Goal: Task Accomplishment & Management: Manage account settings

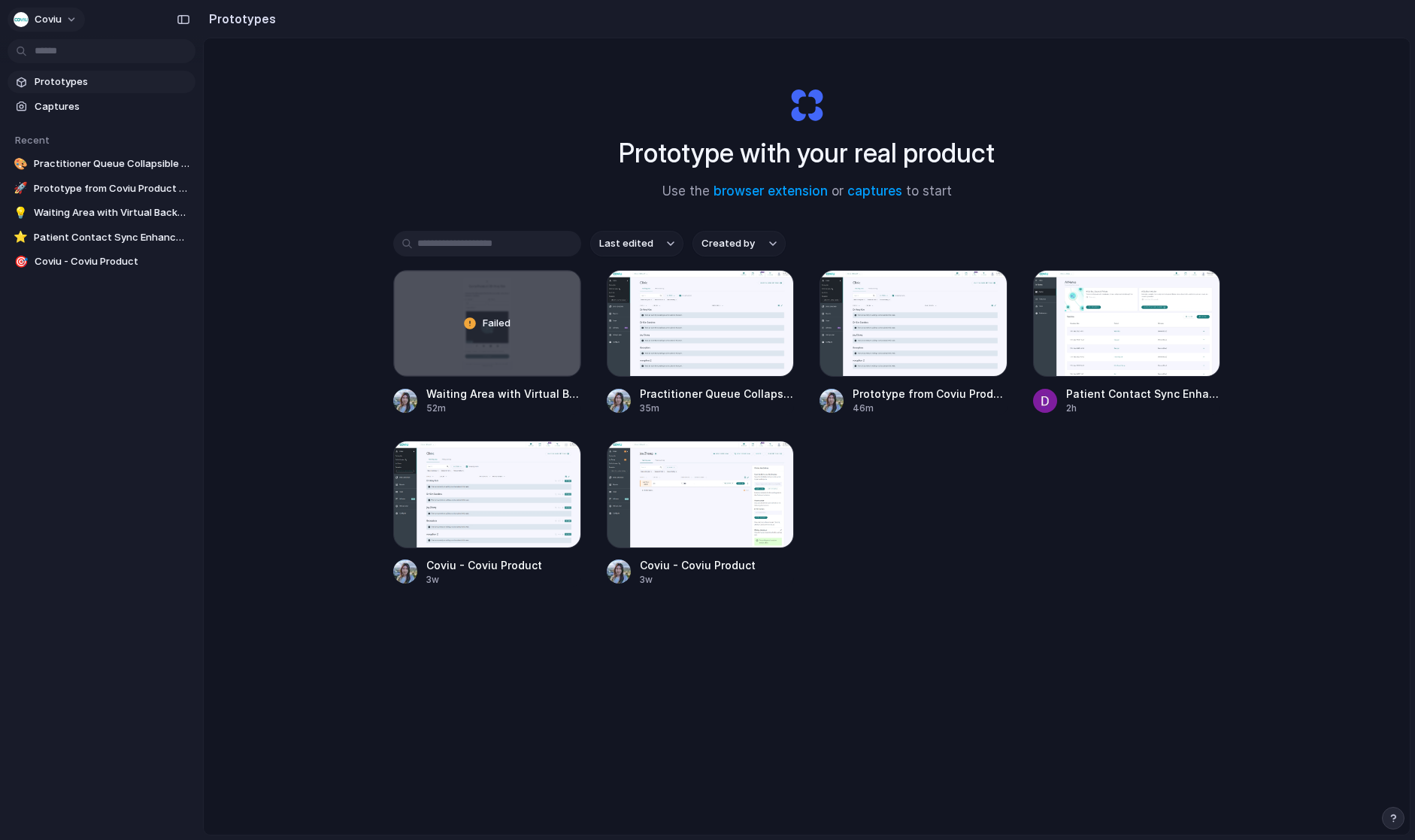
click at [58, 13] on span "Coviu" at bounding box center [48, 19] width 27 height 15
click at [74, 55] on li "Settings" at bounding box center [73, 53] width 125 height 24
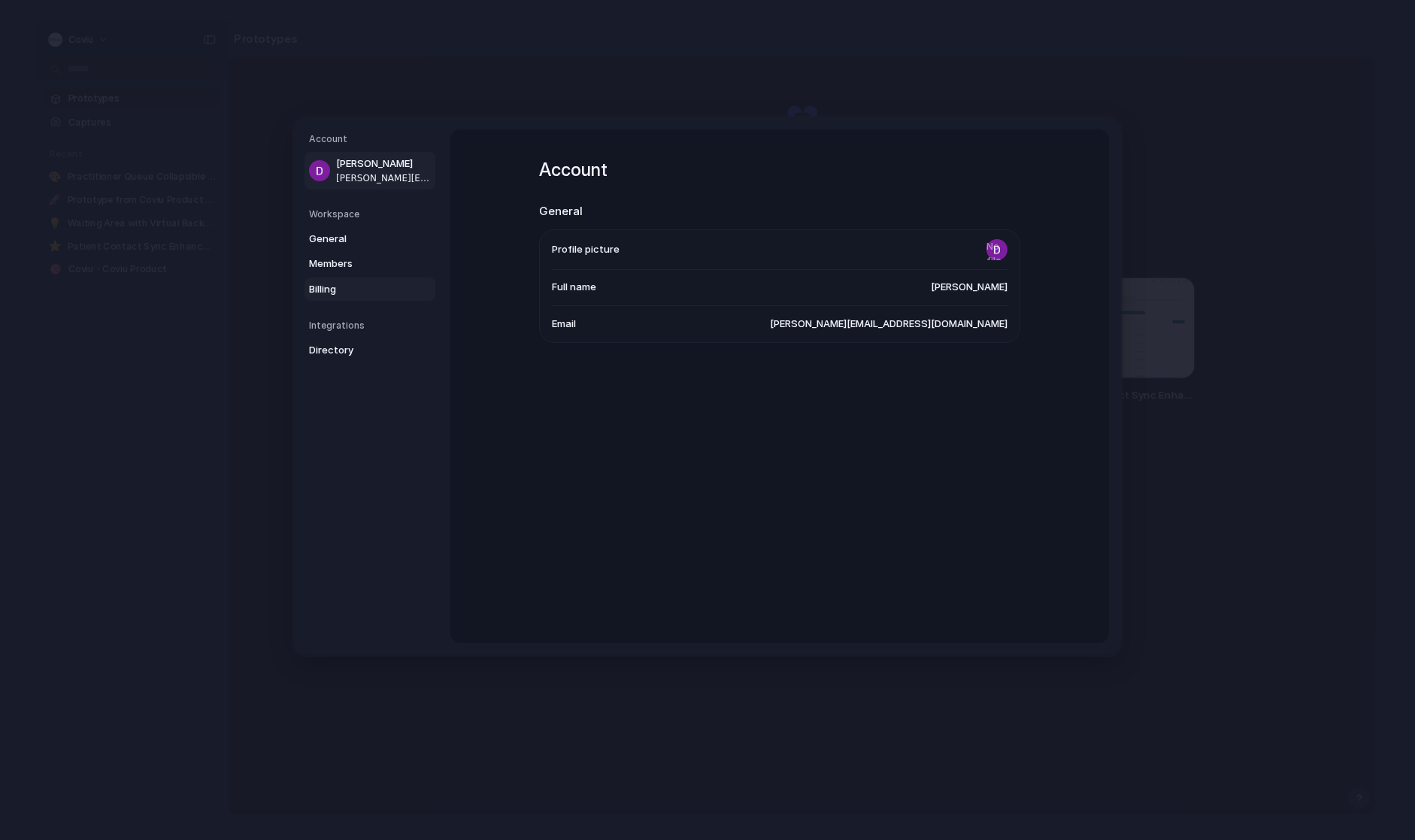
click at [338, 288] on span "Billing" at bounding box center [357, 289] width 97 height 15
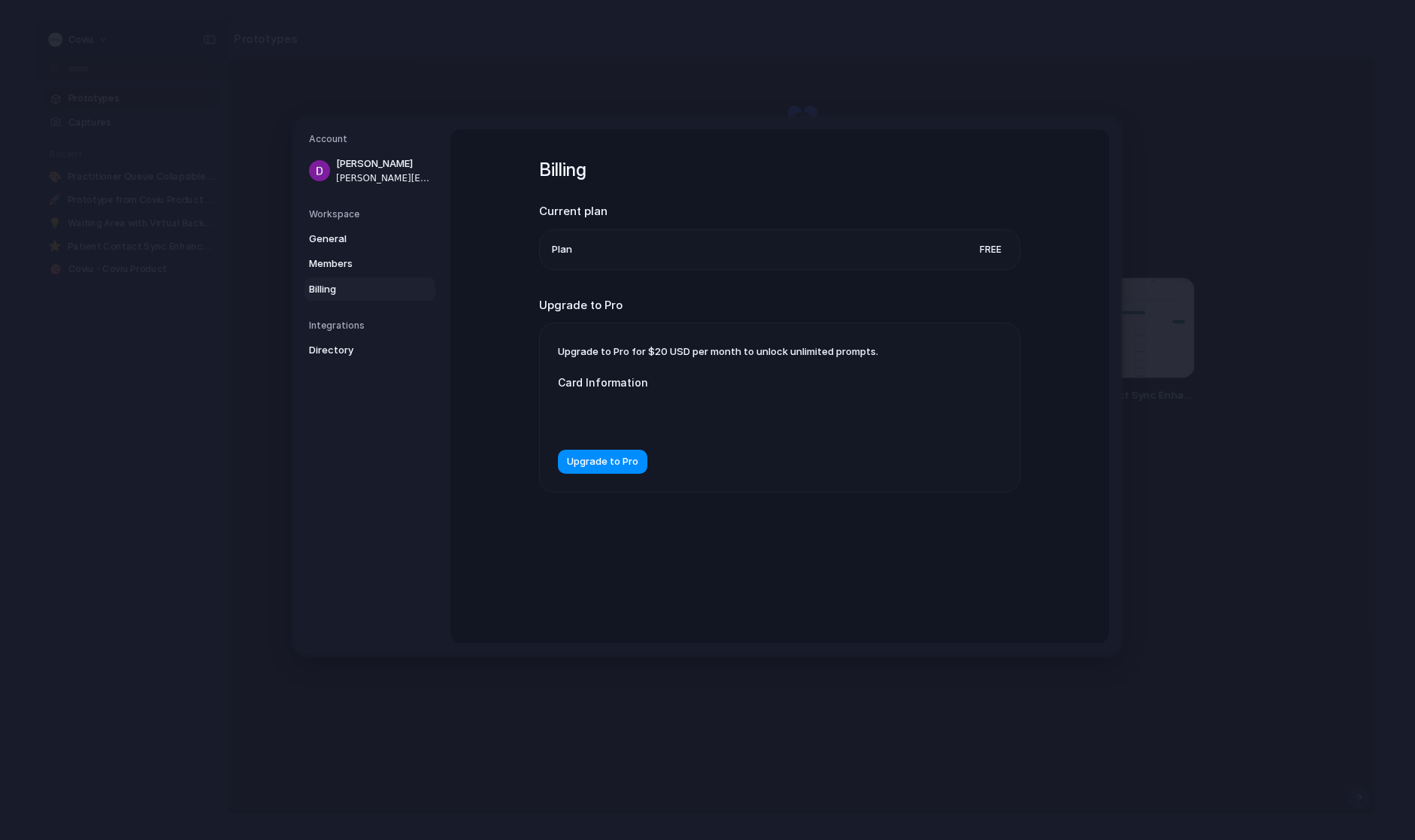
drag, startPoint x: 713, startPoint y: 350, endPoint x: 941, endPoint y: 345, distance: 228.1
click at [901, 345] on div "Upgrade to Pro for $20 USD per month to unlock unlimited prompts. Card Informat…" at bounding box center [779, 407] width 480 height 168
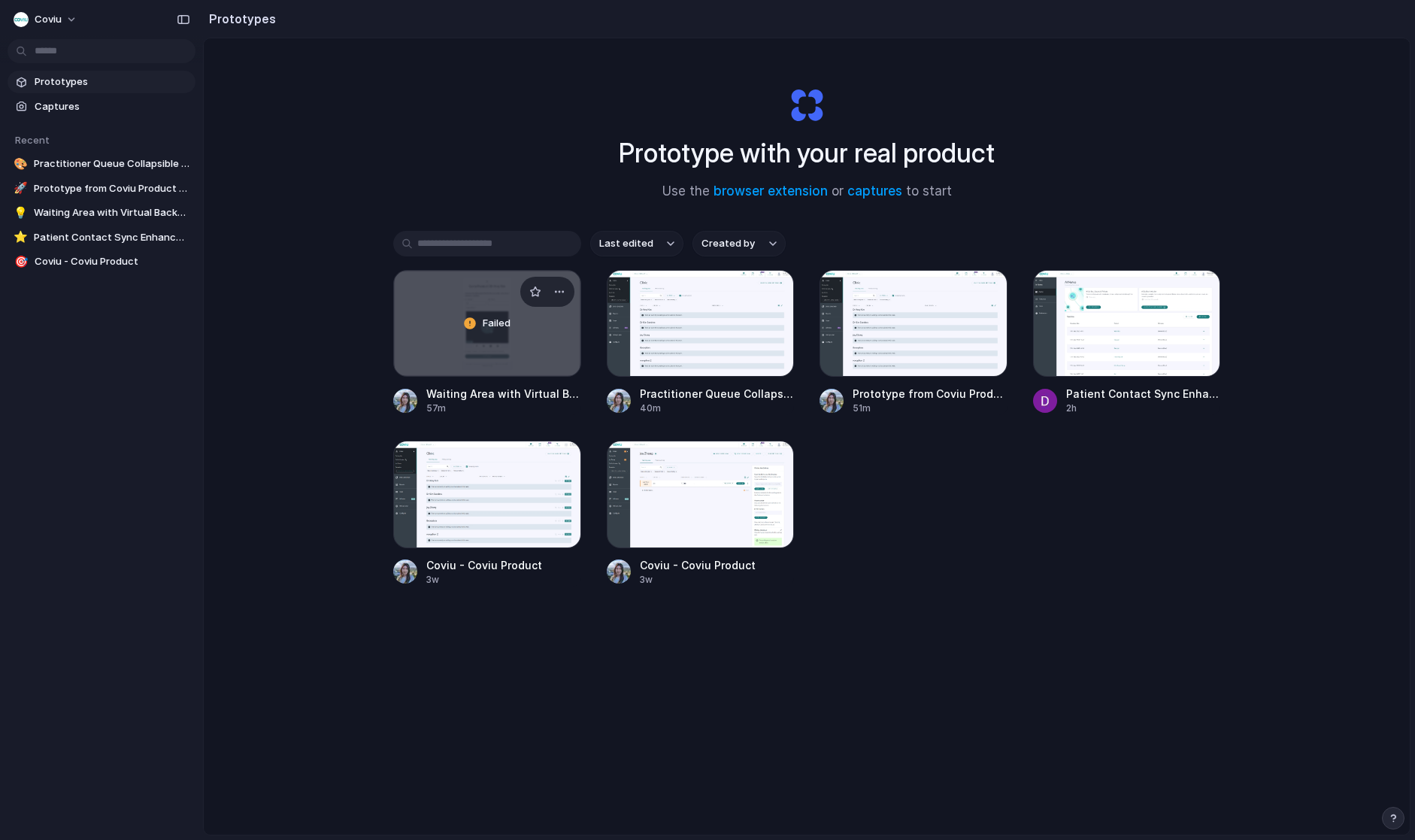
click at [468, 321] on div "Failed" at bounding box center [487, 323] width 187 height 105
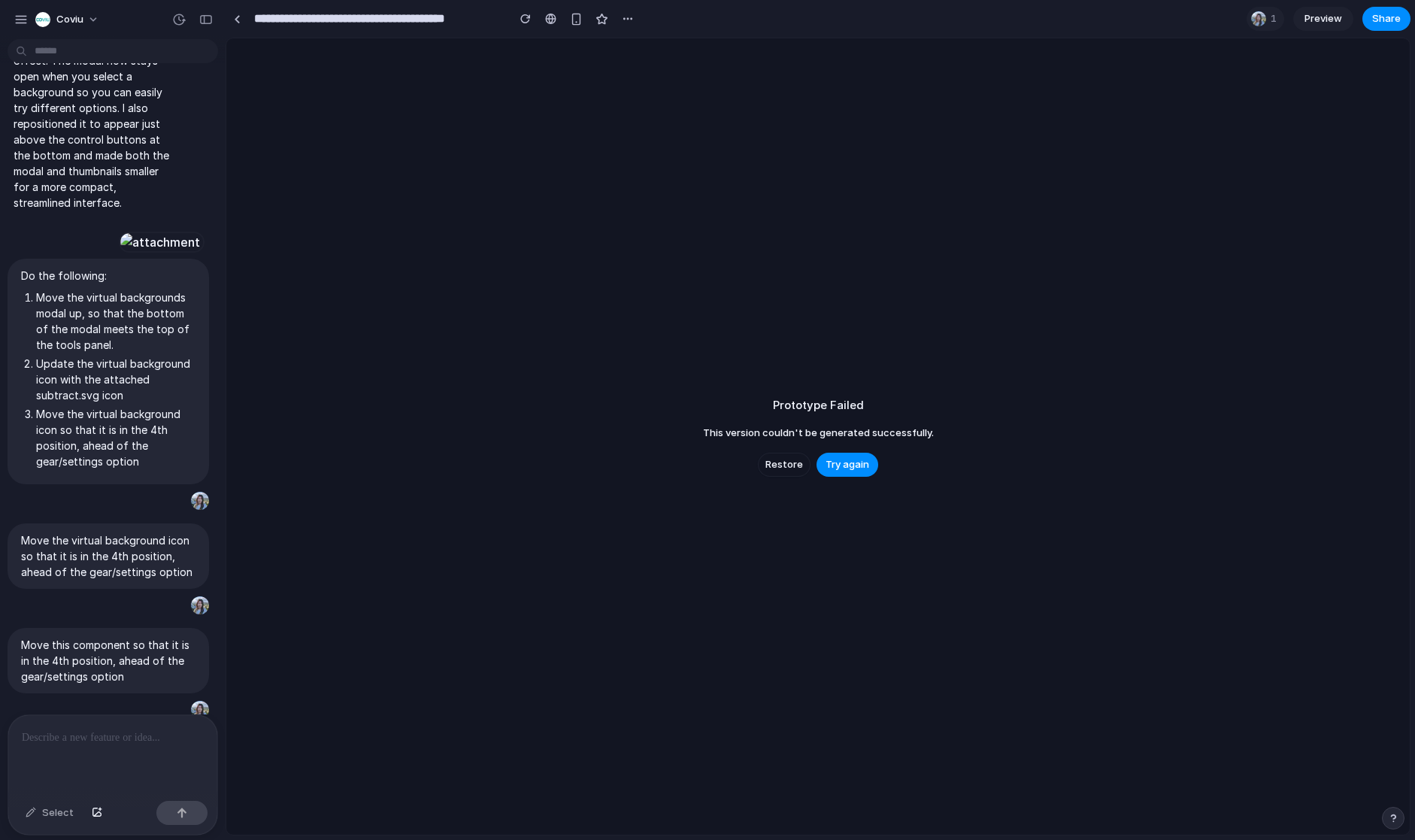
scroll to position [1413, 0]
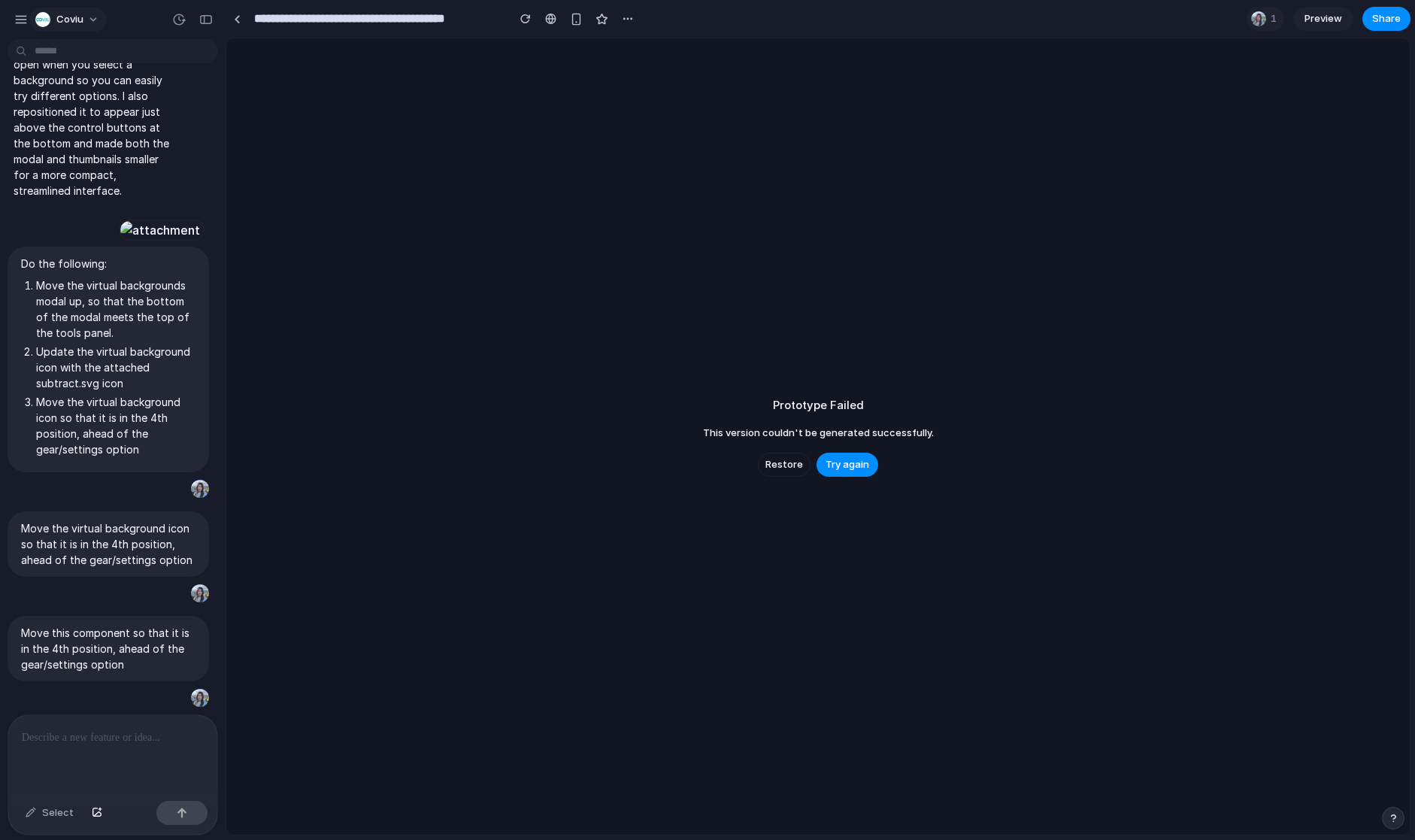
click at [46, 17] on div "button" at bounding box center [42, 19] width 15 height 15
click at [14, 26] on div "Settings Invite members Change theme Sign out" at bounding box center [708, 420] width 1415 height 840
click at [28, 22] on button "button" at bounding box center [21, 19] width 22 height 22
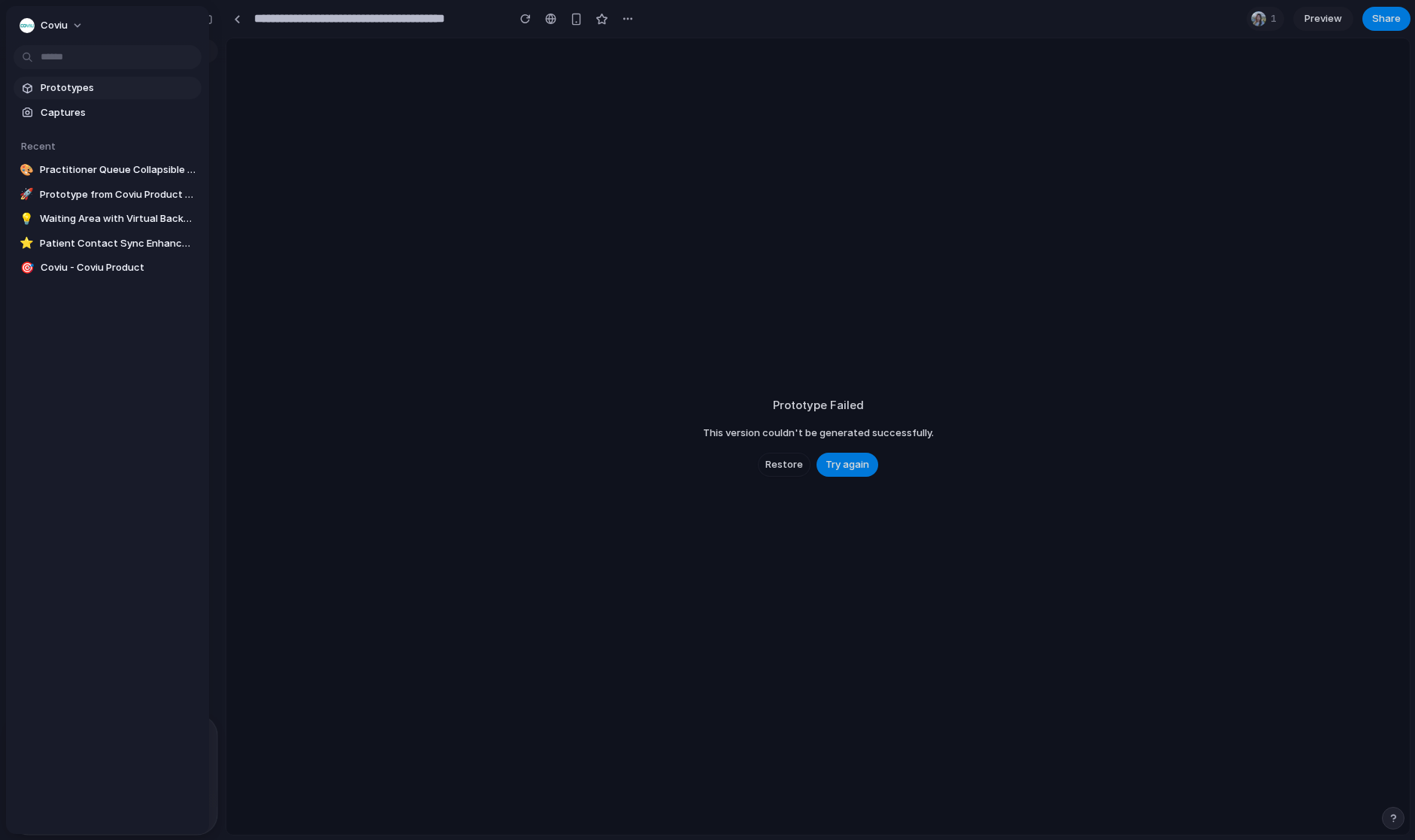
click at [67, 85] on span "Prototypes" at bounding box center [118, 88] width 155 height 15
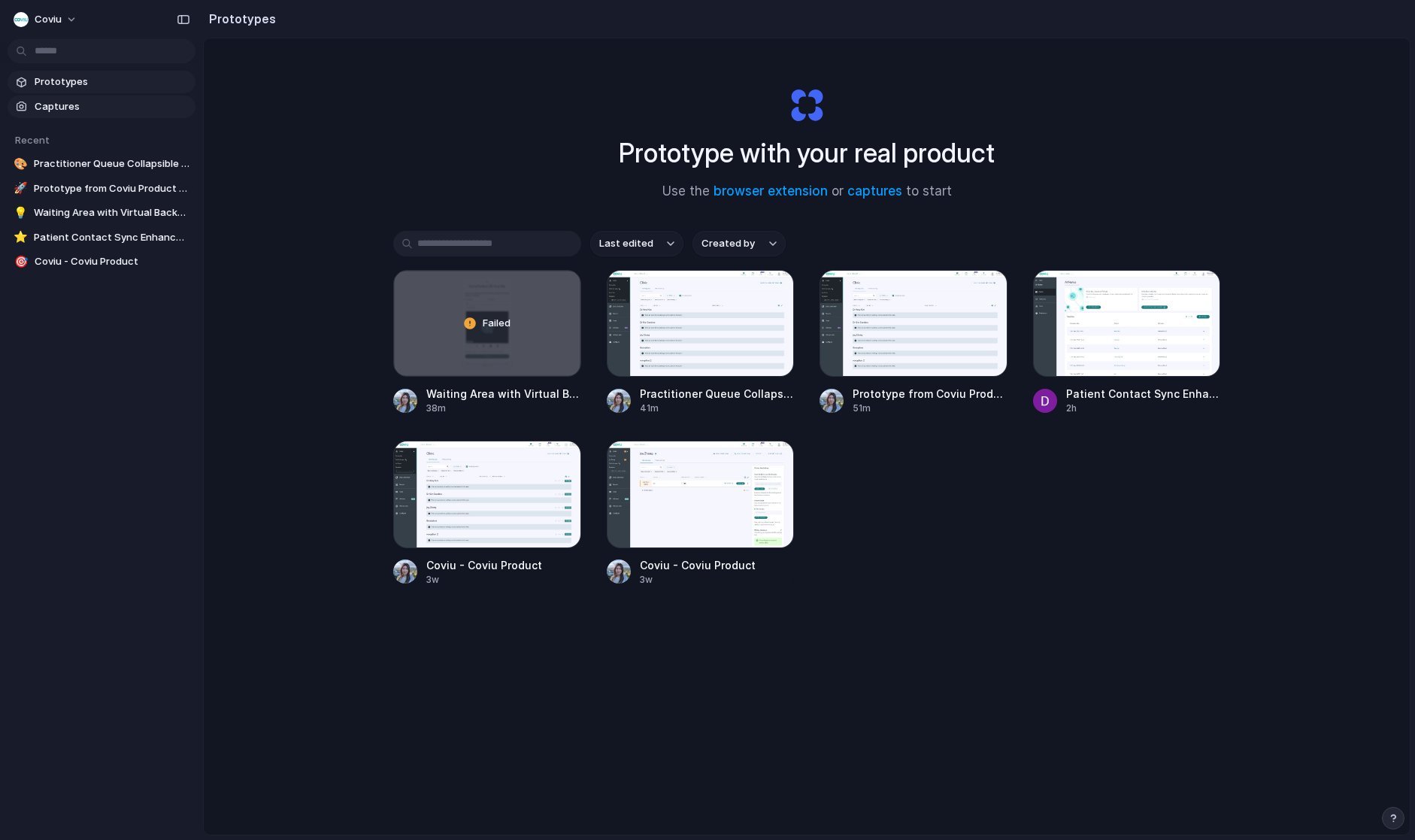
click at [45, 108] on span "Captures" at bounding box center [112, 106] width 155 height 15
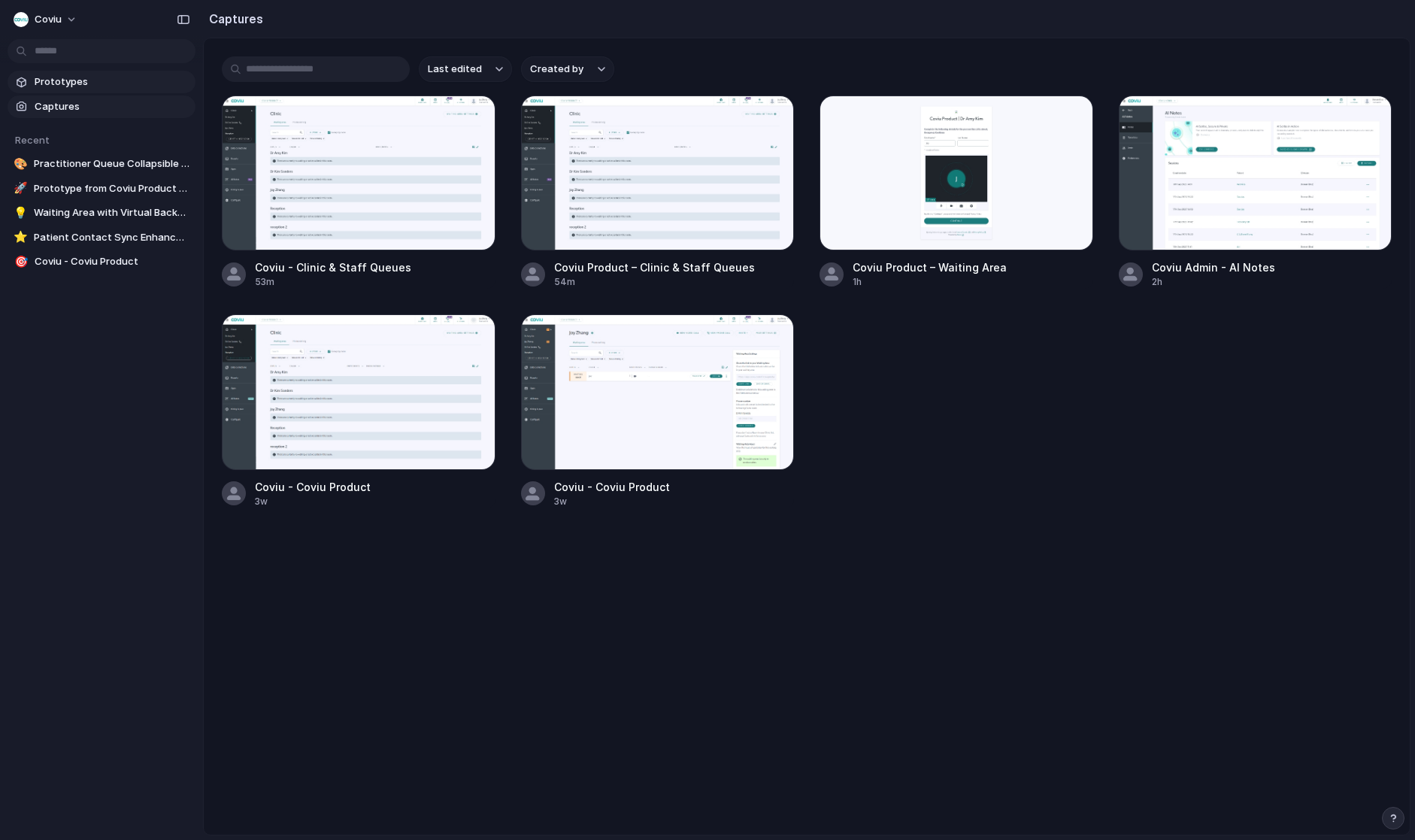
click at [45, 93] on link "Prototypes" at bounding box center [101, 82] width 188 height 22
